Goal: Navigation & Orientation: Find specific page/section

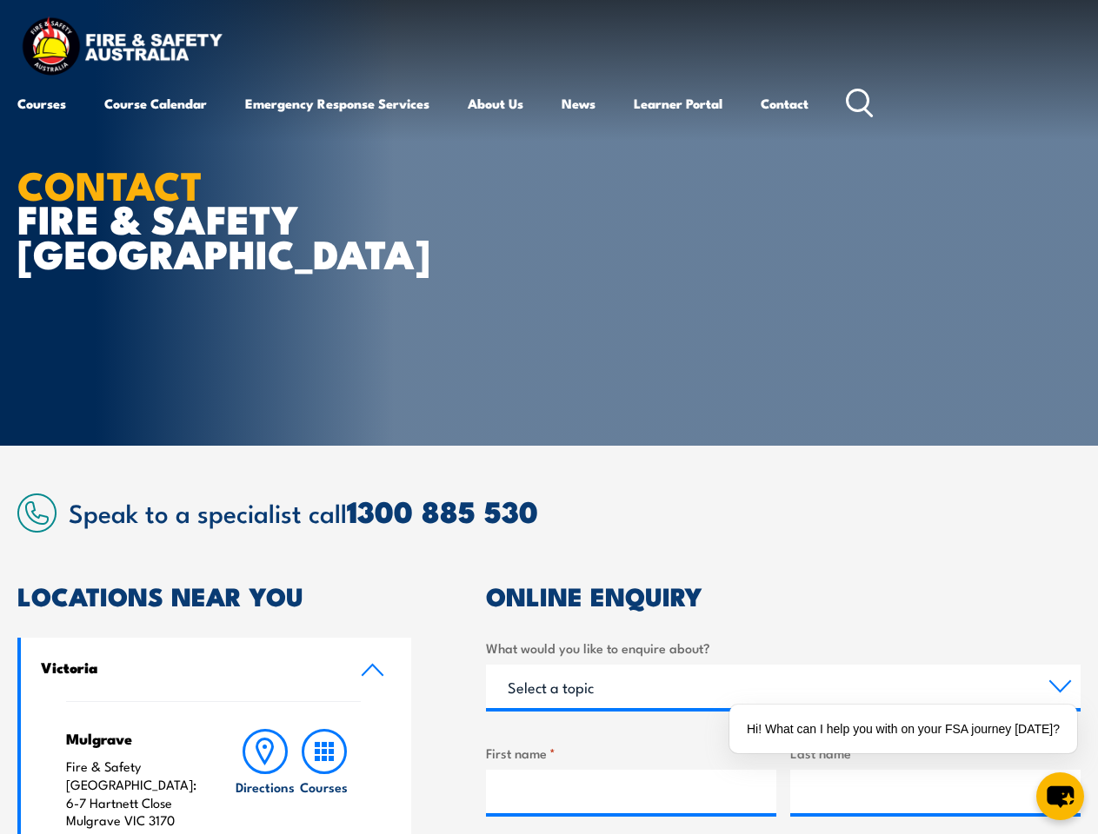
click at [548, 417] on article "CONTACT FIRE & SAFETY [GEOGRAPHIC_DATA]" at bounding box center [548, 223] width 1063 height 446
click at [907, 729] on div "Hi! What can I help you with on your FSA journey [DATE]?" at bounding box center [903, 729] width 348 height 49
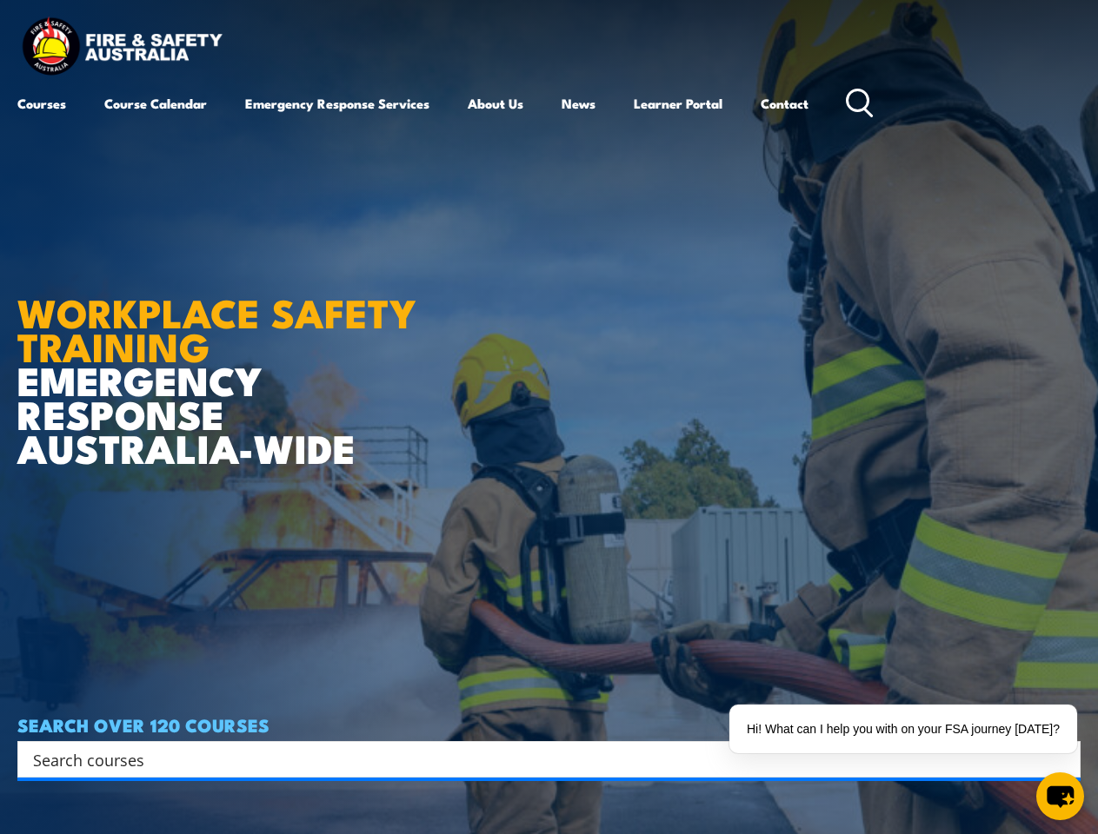
click at [548, 417] on article "WORKPLACE SAFETY TRAINING EMERGENCY RESPONSE AUSTRALIA-WIDE SEARCH OVER 120 COU…" at bounding box center [548, 417] width 1063 height 834
click at [537, 760] on input "Search input" at bounding box center [537, 759] width 1009 height 26
click at [907, 729] on div "Hi! What can I help you with on your FSA journey [DATE]?" at bounding box center [903, 729] width 348 height 49
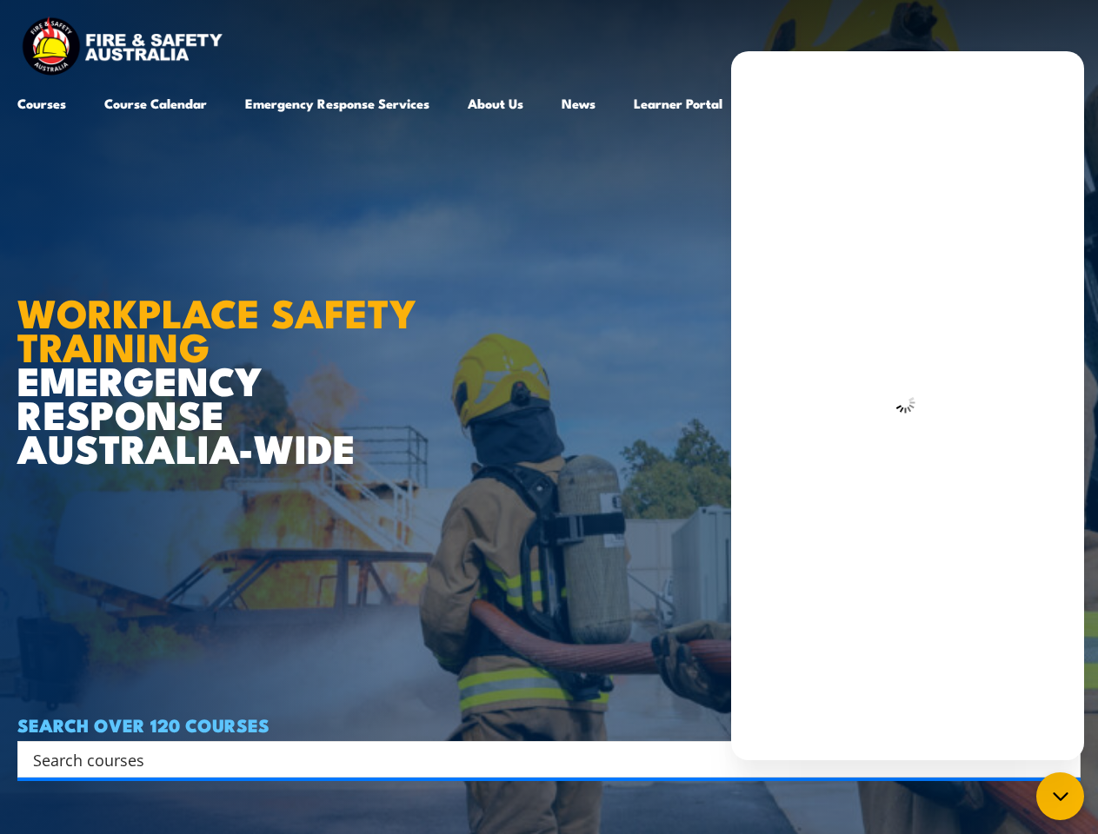
click at [1059, 796] on icon "chat-button" at bounding box center [1060, 796] width 21 height 21
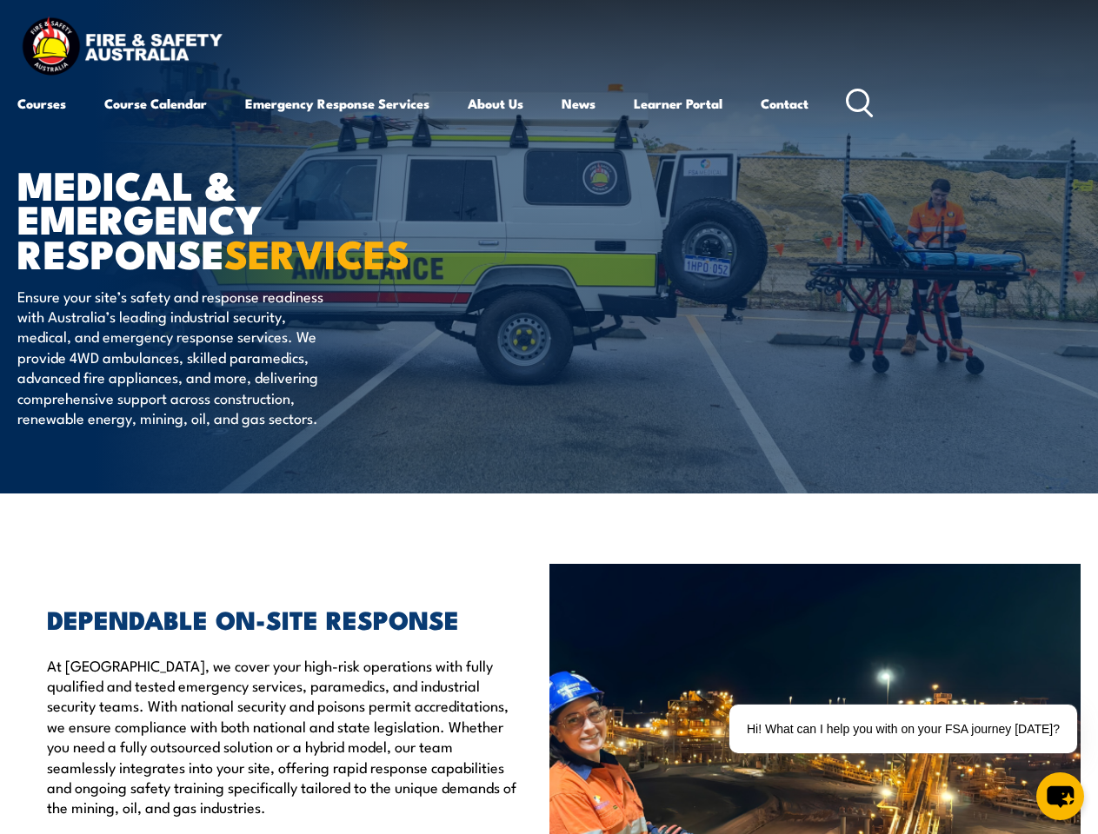
click at [548, 417] on article "MEDICAL & EMERGENCY RESPONSE SERVICES Ensure your site’s safety and response re…" at bounding box center [548, 247] width 1063 height 494
click at [907, 729] on div "Hi! What can I help you with on your FSA journey [DATE]?" at bounding box center [903, 729] width 348 height 49
